Goal: Transaction & Acquisition: Purchase product/service

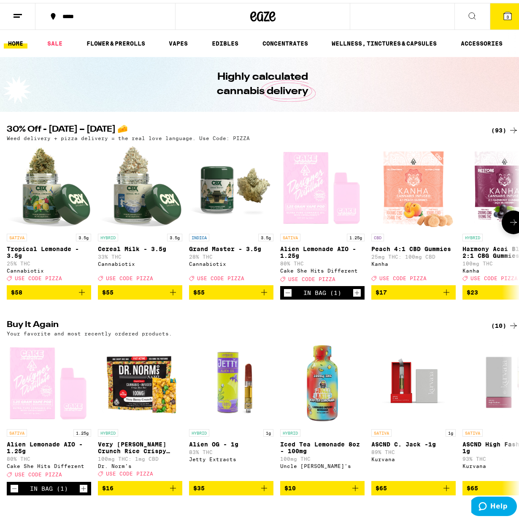
click at [410, 180] on img "Open page for Peach 4:1 CBD Gummies from Kanha" at bounding box center [413, 184] width 82 height 84
click at [467, 15] on icon at bounding box center [472, 13] width 10 height 10
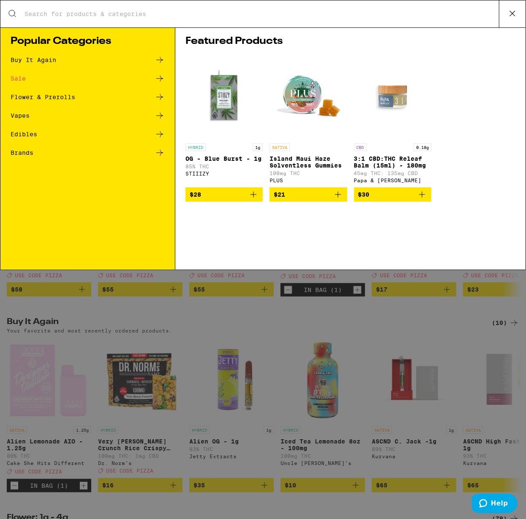
click at [84, 11] on input "Search for Products" at bounding box center [261, 14] width 475 height 8
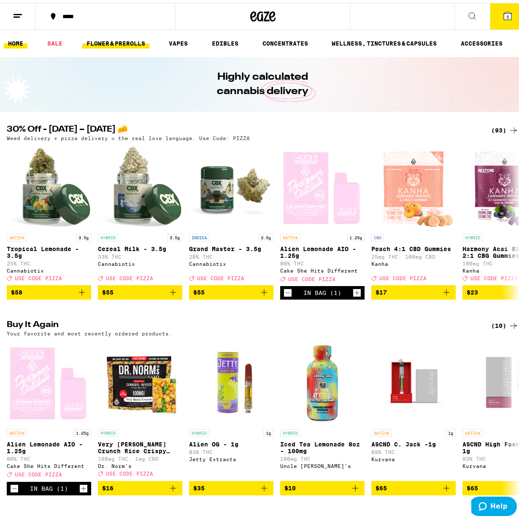
click at [112, 41] on link "FLOWER & PREROLLS" at bounding box center [115, 40] width 67 height 10
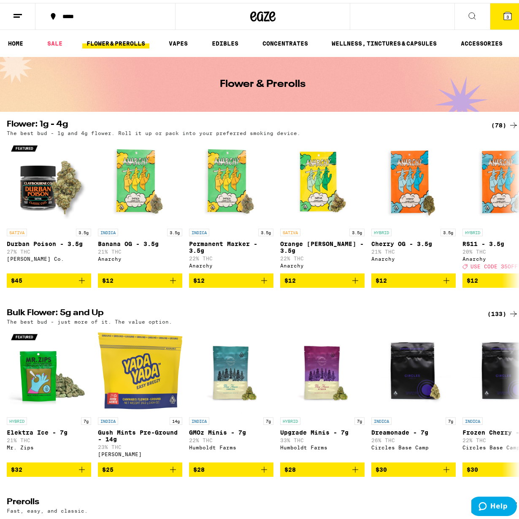
click at [469, 14] on icon at bounding box center [472, 13] width 7 height 7
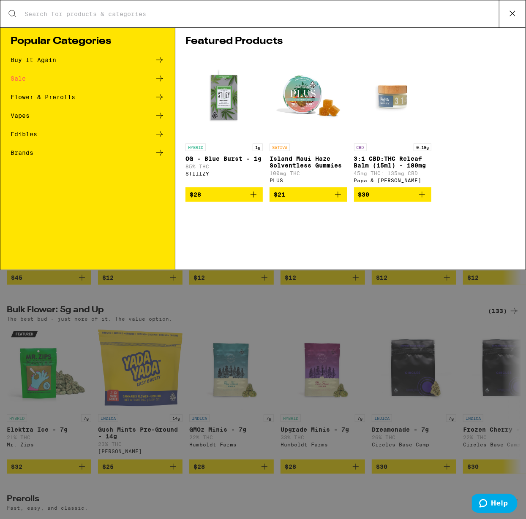
click at [167, 12] on input "Search for Products" at bounding box center [261, 14] width 475 height 8
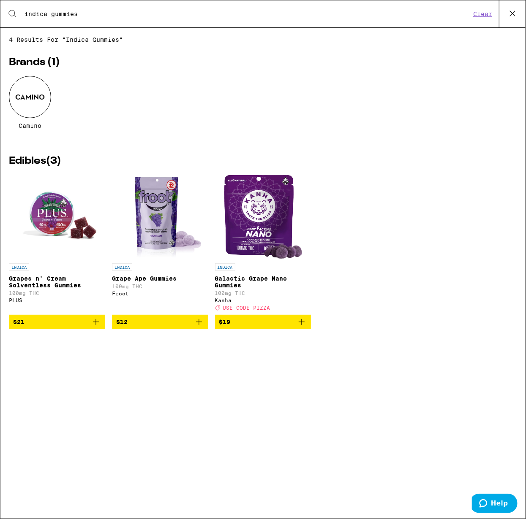
type input "indica gummies"
click at [235, 327] on span "$19" at bounding box center [263, 322] width 88 height 10
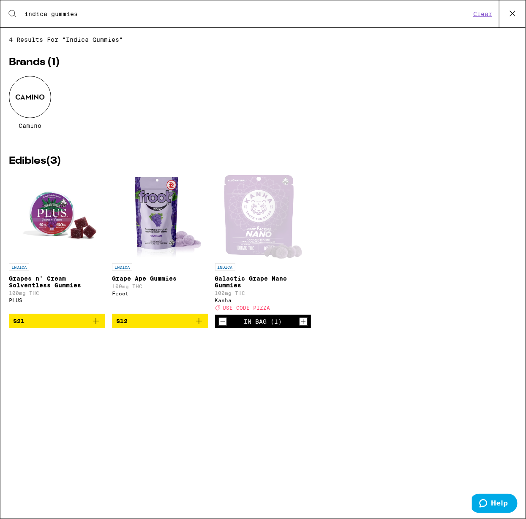
click at [305, 327] on icon "Increment" at bounding box center [303, 322] width 8 height 10
click at [513, 12] on icon at bounding box center [512, 13] width 13 height 13
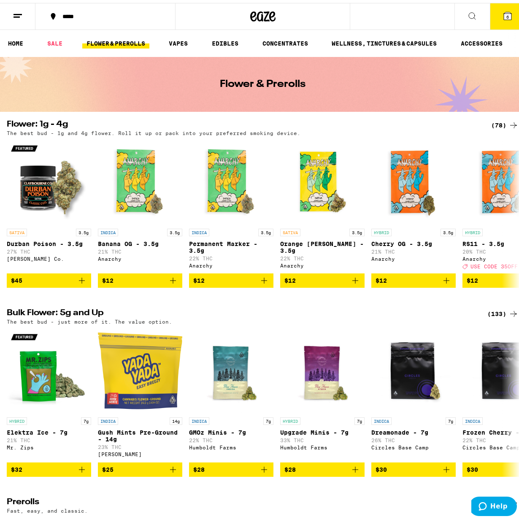
click at [507, 15] on span "6" at bounding box center [508, 13] width 3 height 5
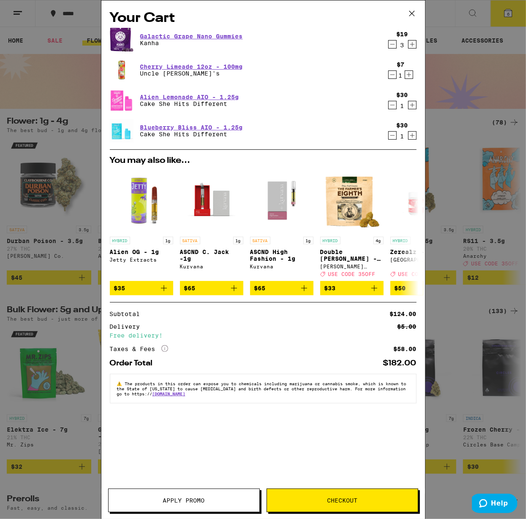
click at [340, 499] on span "Checkout" at bounding box center [342, 501] width 30 height 6
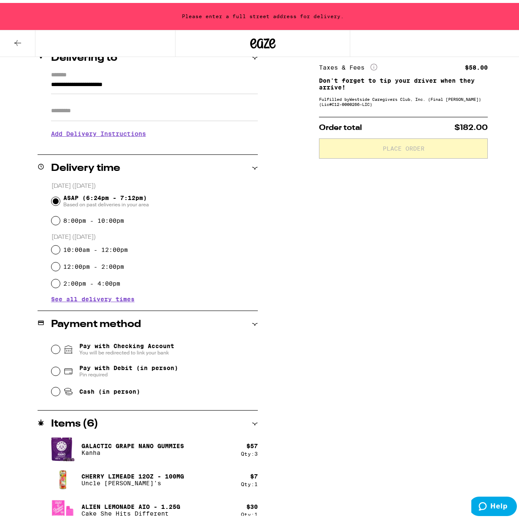
scroll to position [148, 0]
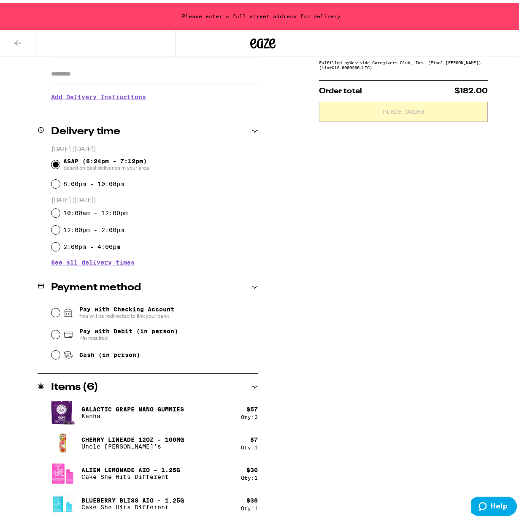
click at [88, 331] on span "Pay with Debit (in person)" at bounding box center [128, 328] width 99 height 7
click at [60, 331] on input "Pay with Debit (in person) Pin required" at bounding box center [56, 332] width 8 height 8
radio input "true"
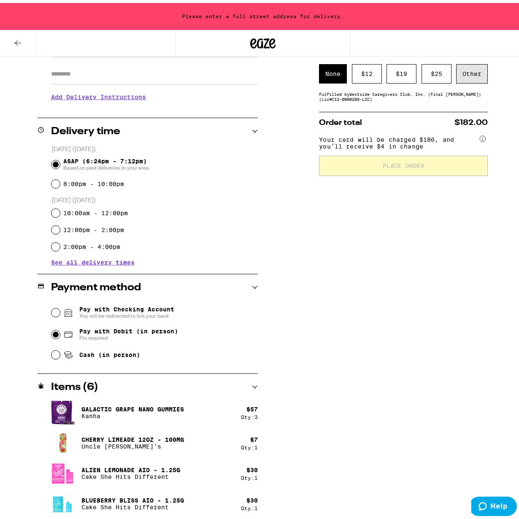
click at [473, 72] on div "Other" at bounding box center [472, 70] width 32 height 19
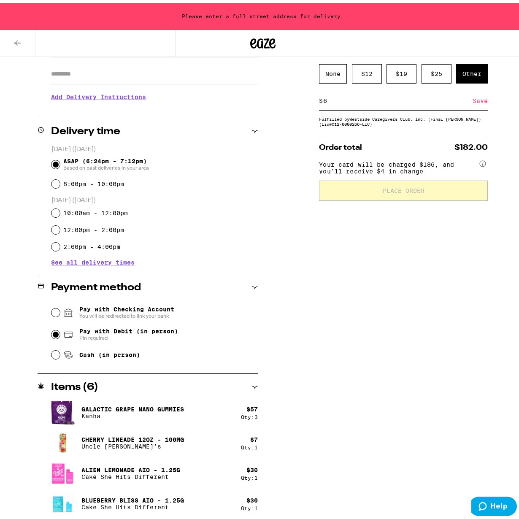
type input "6"
click at [477, 101] on div "Save" at bounding box center [480, 98] width 15 height 19
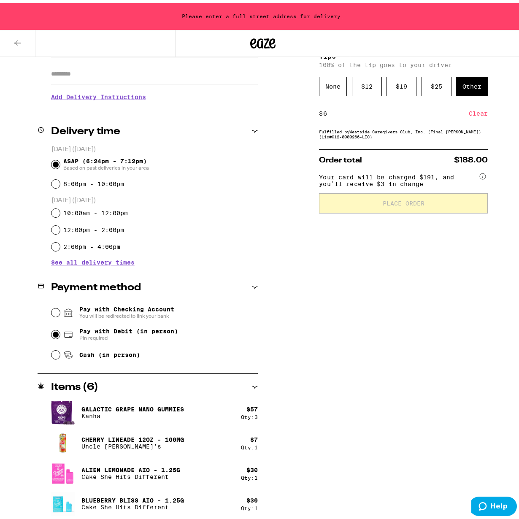
click at [433, 106] on div "$ 6 Clear" at bounding box center [403, 110] width 169 height 19
click at [326, 111] on div "$ 6 Clear" at bounding box center [403, 110] width 169 height 19
click at [326, 111] on input "6" at bounding box center [396, 111] width 146 height 8
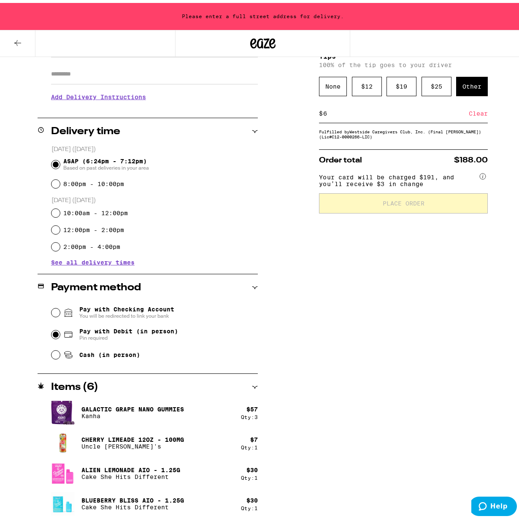
click at [467, 87] on div "Other" at bounding box center [472, 83] width 32 height 19
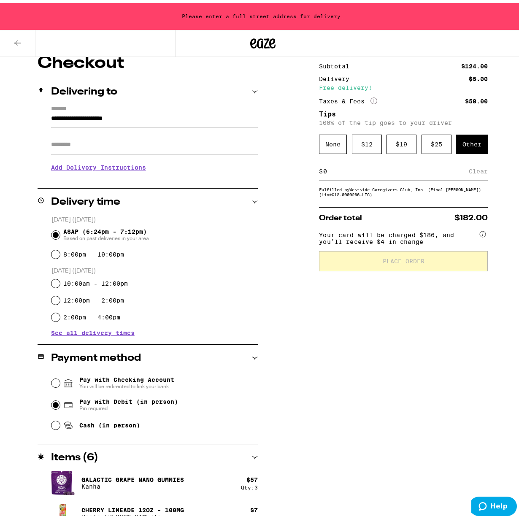
scroll to position [78, 0]
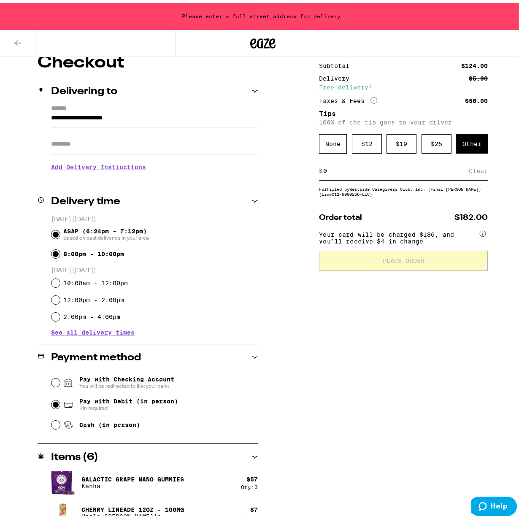
click at [55, 254] on input "8:00pm - 10:00pm" at bounding box center [56, 251] width 8 height 8
radio input "true"
click at [52, 233] on input "ASAP (6:24pm - 7:12pm) Based on past deliveries in your area" at bounding box center [56, 232] width 8 height 8
radio input "true"
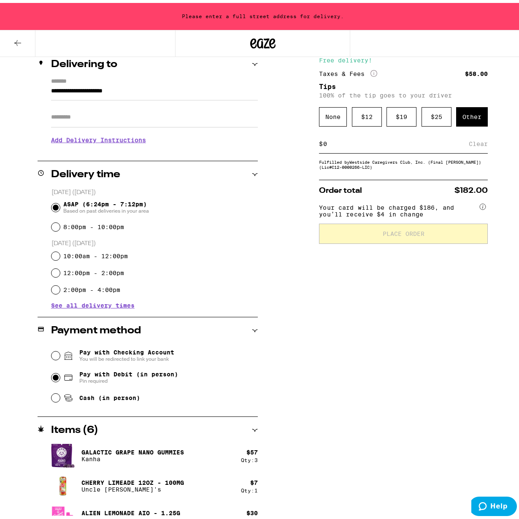
scroll to position [148, 0]
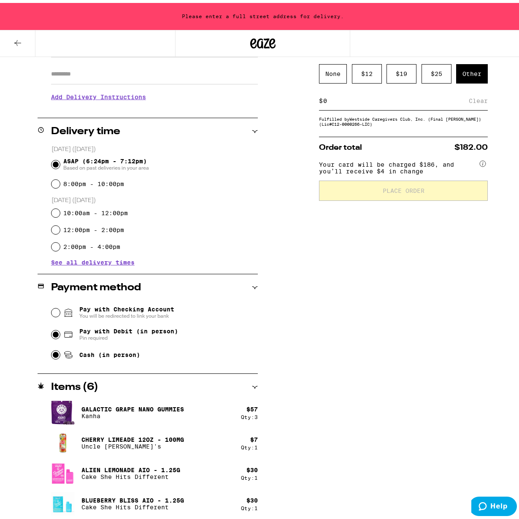
click at [53, 356] on input "Cash (in person)" at bounding box center [56, 352] width 8 height 8
radio input "true"
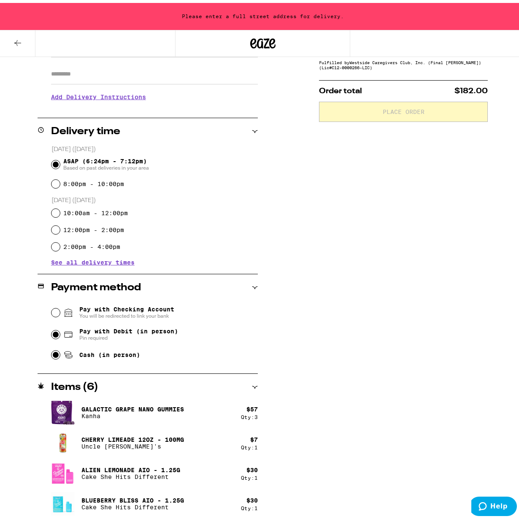
click at [55, 335] on input "Pay with Debit (in person) Pin required" at bounding box center [56, 332] width 8 height 8
radio input "true"
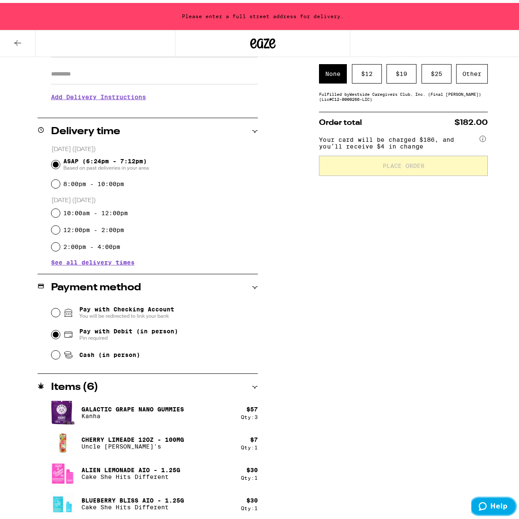
click at [493, 511] on button "Help" at bounding box center [493, 506] width 48 height 19
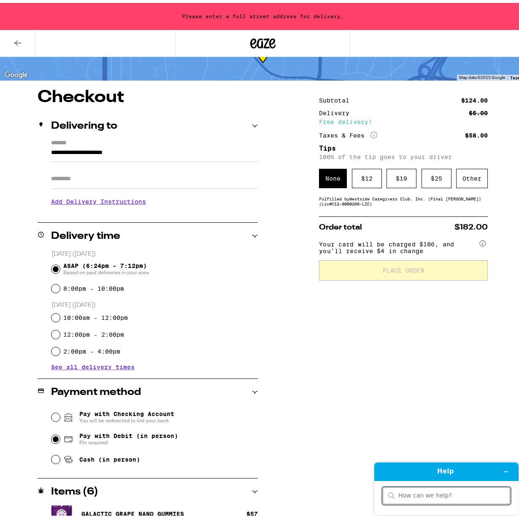
scroll to position [0, 0]
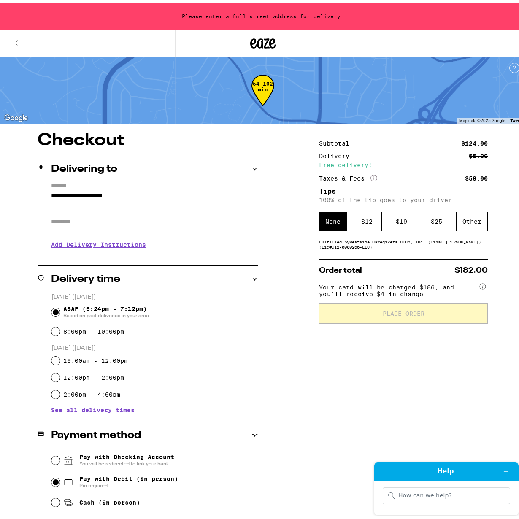
click at [51, 191] on input "**********" at bounding box center [154, 195] width 207 height 14
type input "**********"
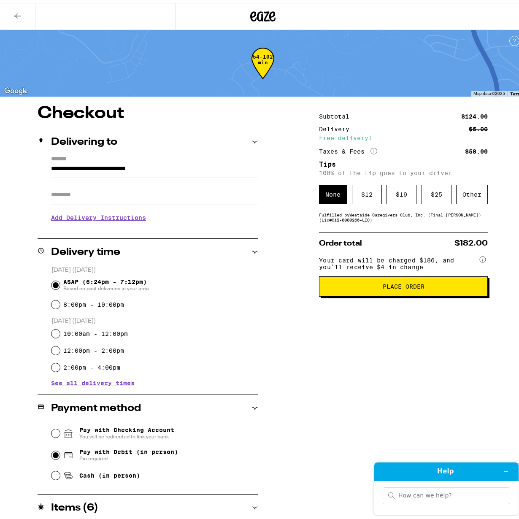
click at [109, 215] on h3 "Add Delivery Instructions" at bounding box center [154, 214] width 207 height 19
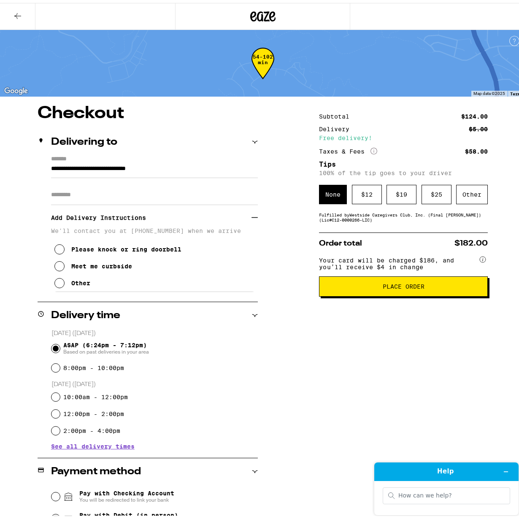
click at [59, 251] on icon at bounding box center [59, 247] width 10 height 10
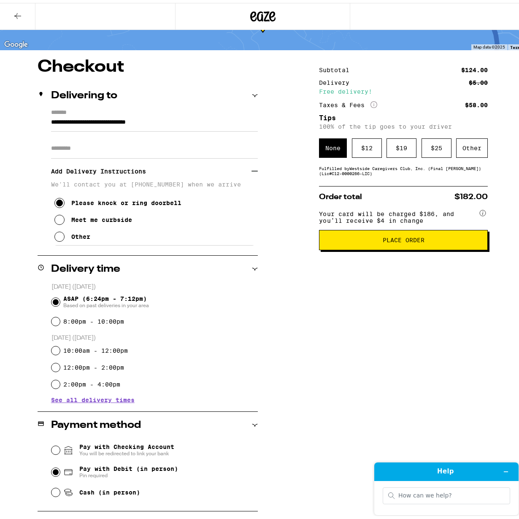
scroll to position [11, 0]
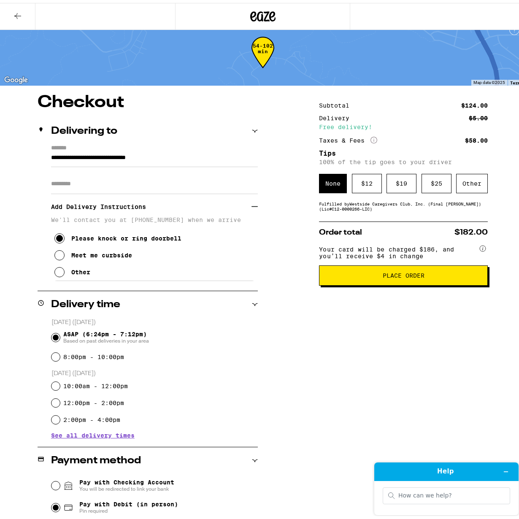
click at [408, 283] on button "Place Order" at bounding box center [403, 273] width 169 height 20
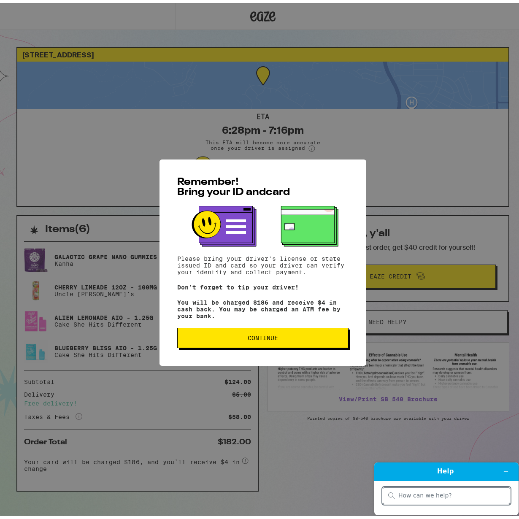
click at [261, 338] on span "Continue" at bounding box center [263, 335] width 30 height 6
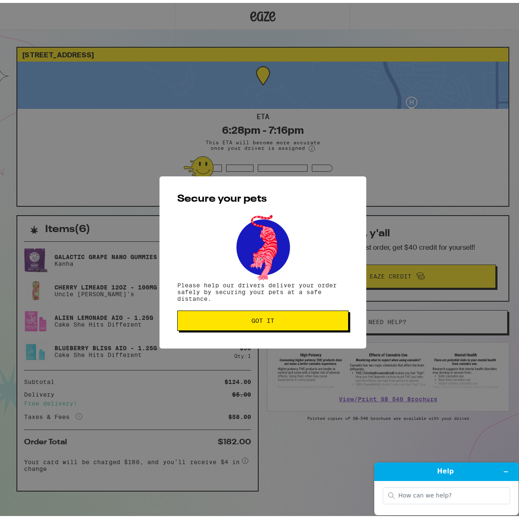
click at [265, 321] on span "Got it" at bounding box center [263, 318] width 23 height 6
